Goal: Task Accomplishment & Management: Manage account settings

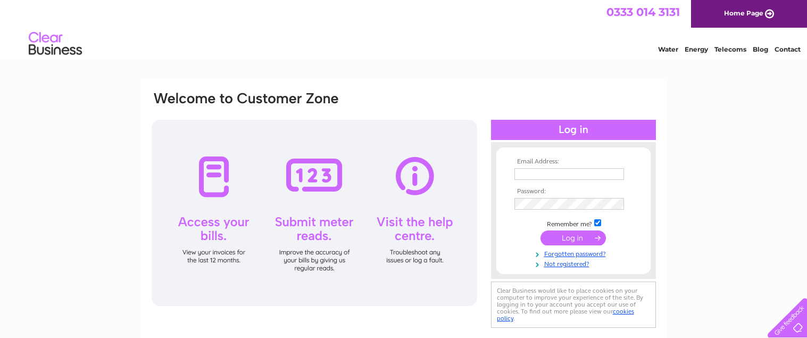
click at [577, 173] on input "text" at bounding box center [569, 174] width 110 height 12
drag, startPoint x: 600, startPoint y: 171, endPoint x: 447, endPoint y: 156, distance: 154.4
click at [447, 156] on div "Email Address: info@homesforlife.co.uk Password:" at bounding box center [404, 210] width 506 height 241
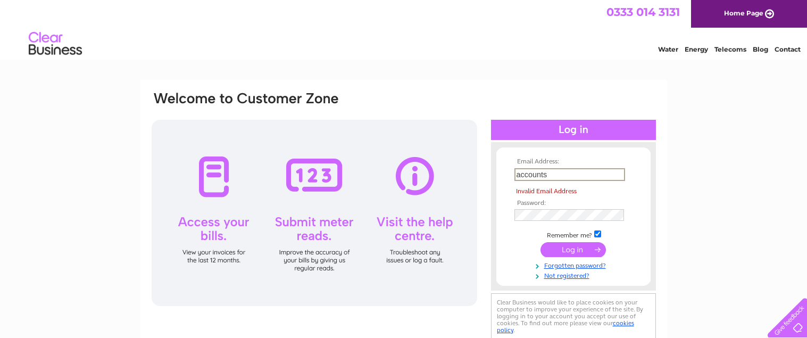
type input "accounts@homesforlife.co.uk"
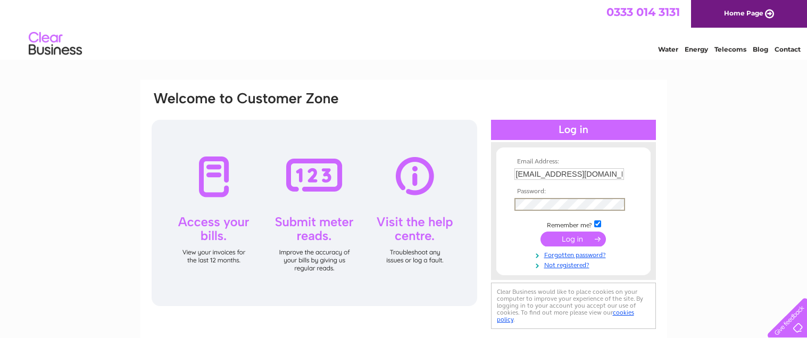
click at [562, 238] on input "submit" at bounding box center [572, 238] width 65 height 15
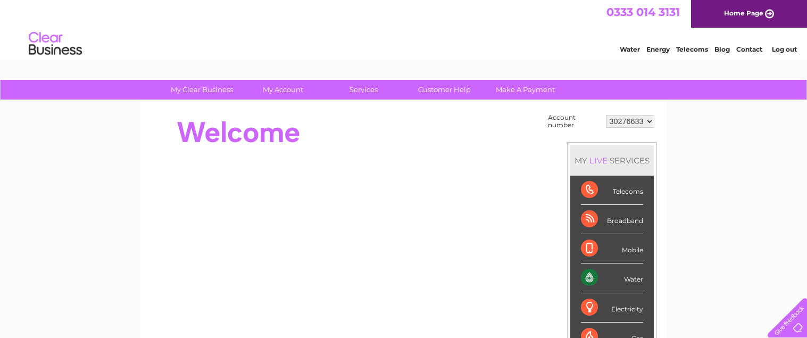
click at [650, 121] on select "30276633" at bounding box center [630, 121] width 48 height 13
click at [649, 121] on select "30276633" at bounding box center [630, 121] width 48 height 13
click at [411, 140] on div at bounding box center [344, 132] width 387 height 43
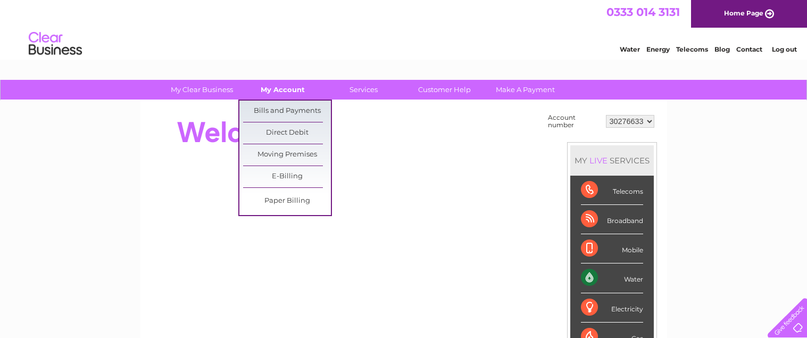
click at [275, 88] on link "My Account" at bounding box center [283, 90] width 88 height 20
click at [278, 109] on link "Bills and Payments" at bounding box center [287, 111] width 88 height 21
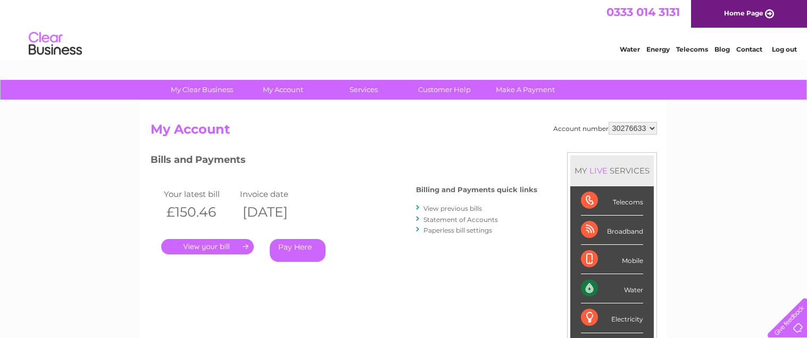
click at [202, 247] on link "." at bounding box center [207, 246] width 93 height 15
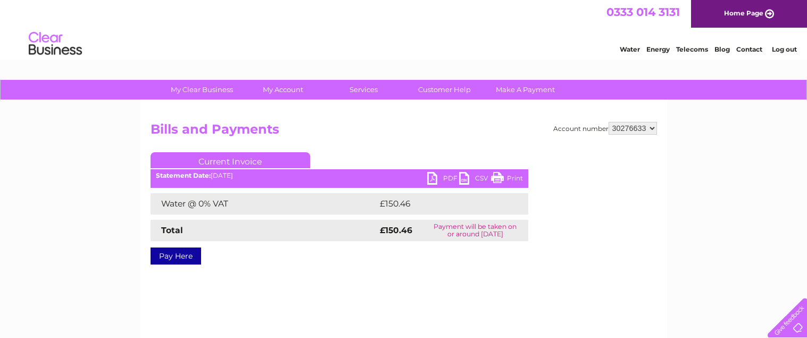
click at [447, 176] on link "PDF" at bounding box center [443, 179] width 32 height 15
